Goal: Communication & Community: Connect with others

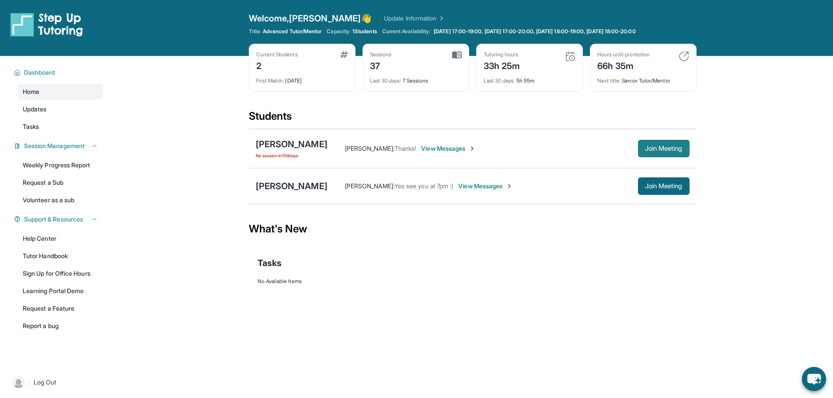
click at [661, 150] on span "Join Meeting" at bounding box center [664, 148] width 38 height 5
click at [37, 109] on span "Updates" at bounding box center [35, 109] width 24 height 9
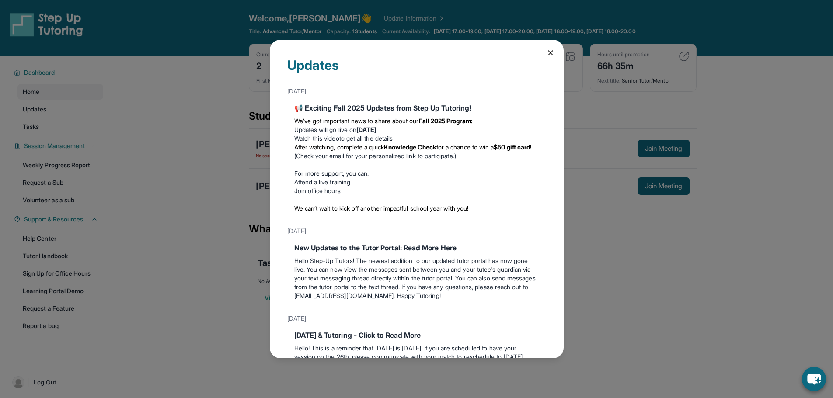
click at [34, 118] on div "Updates [DATE] 📢 Exciting Fall 2025 Updates from Step Up Tutoring! We’ve got im…" at bounding box center [416, 199] width 833 height 398
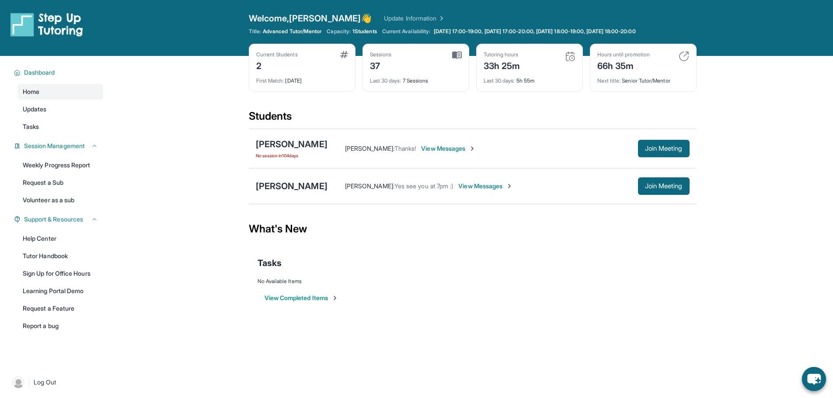
click at [476, 146] on span "View Messages" at bounding box center [448, 148] width 55 height 9
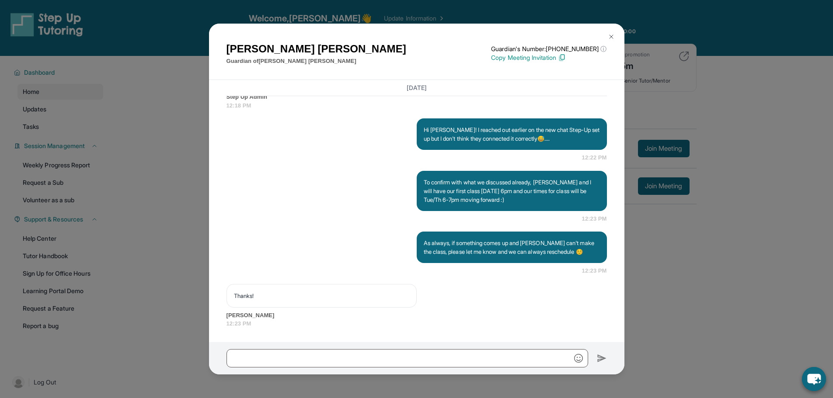
scroll to position [10350, 0]
click at [603, 35] on button at bounding box center [610, 36] width 17 height 17
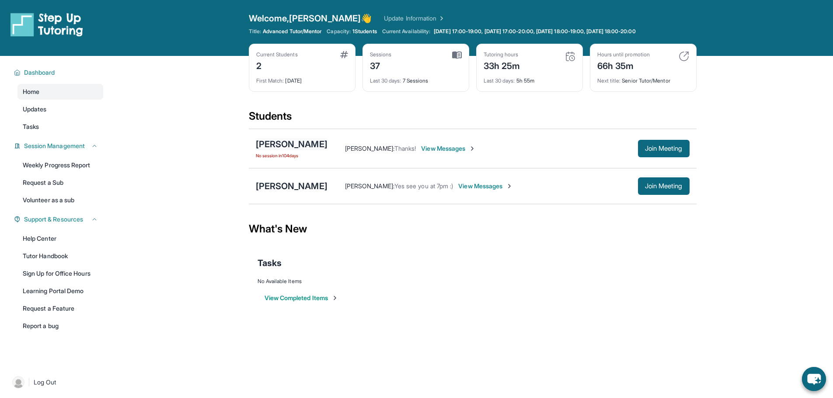
click at [292, 145] on div "[PERSON_NAME]" at bounding box center [292, 144] width 72 height 12
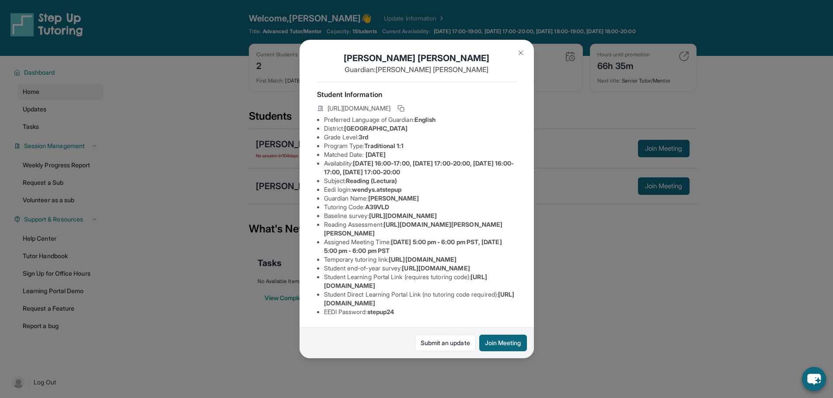
scroll to position [106, 0]
click at [520, 47] on button at bounding box center [520, 52] width 17 height 17
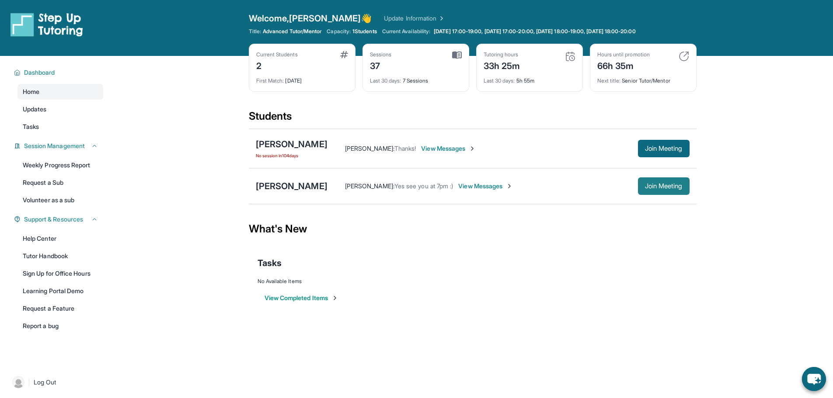
click at [650, 184] on span "Join Meeting" at bounding box center [664, 186] width 38 height 5
